Goal: Information Seeking & Learning: Find specific page/section

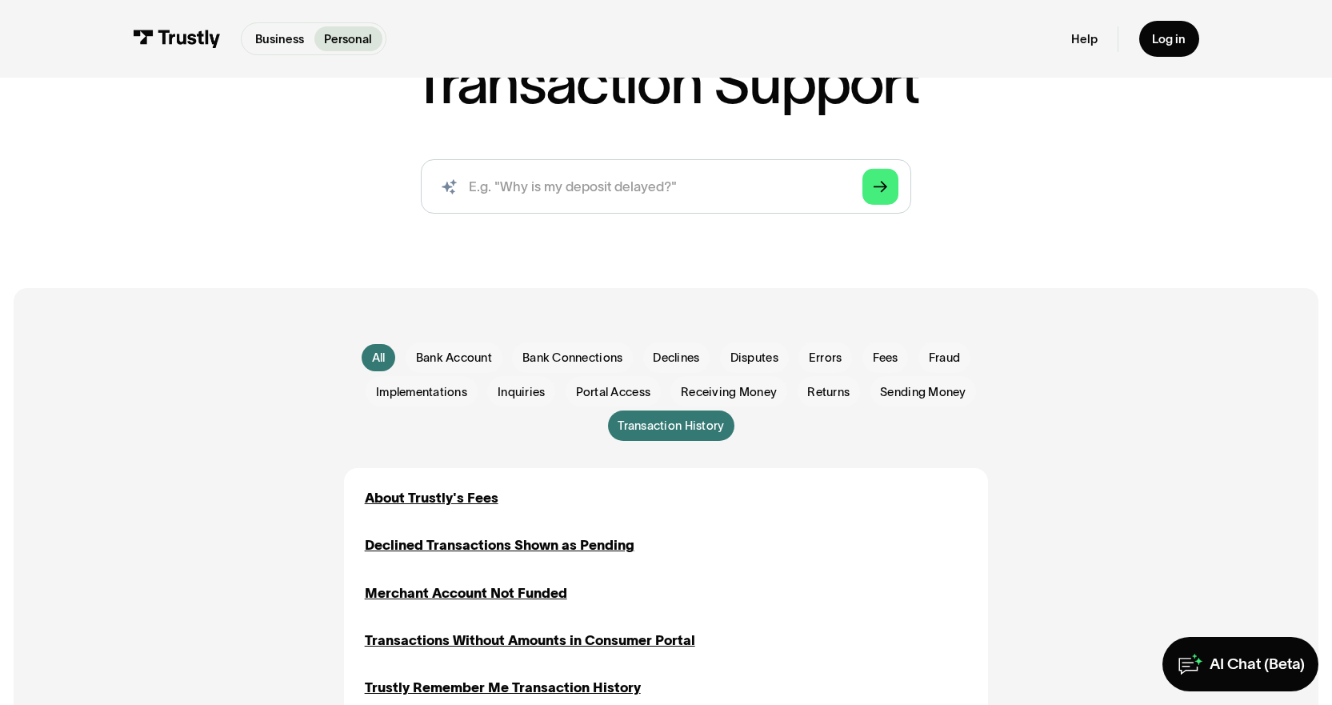
click at [807, 216] on div "AI-powered search ( 1 / 4 ) Type your question and our smart search will find y…" at bounding box center [666, 193] width 982 height 68
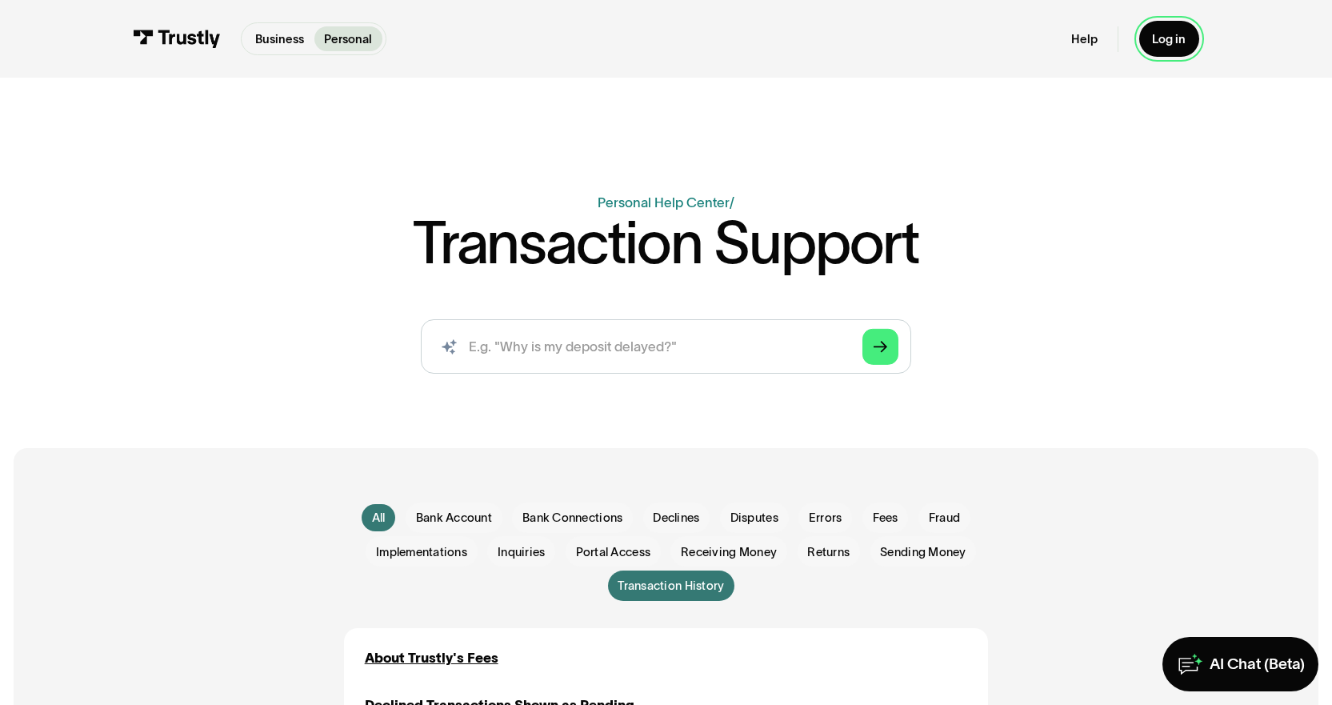
click at [1166, 44] on div "Log in" at bounding box center [1169, 38] width 34 height 15
click at [1081, 42] on link "Help" at bounding box center [1084, 38] width 26 height 15
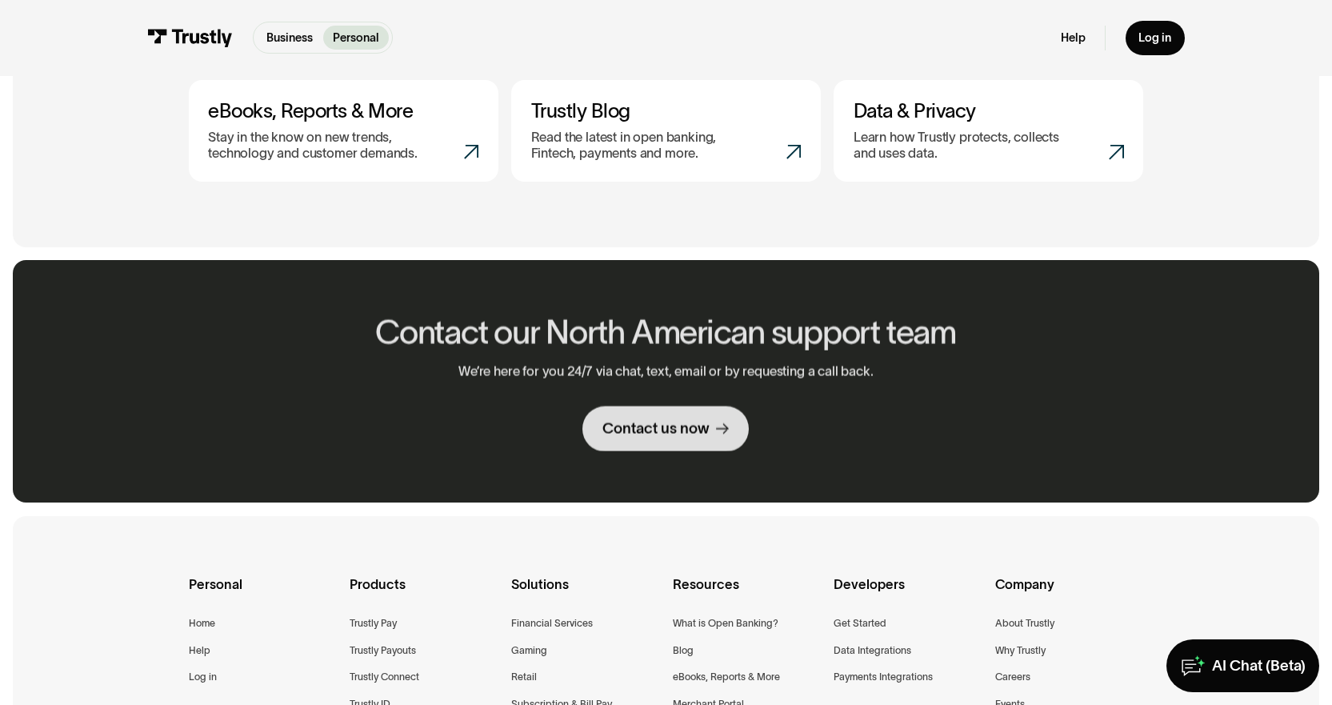
scroll to position [1213, 0]
